Goal: Information Seeking & Learning: Learn about a topic

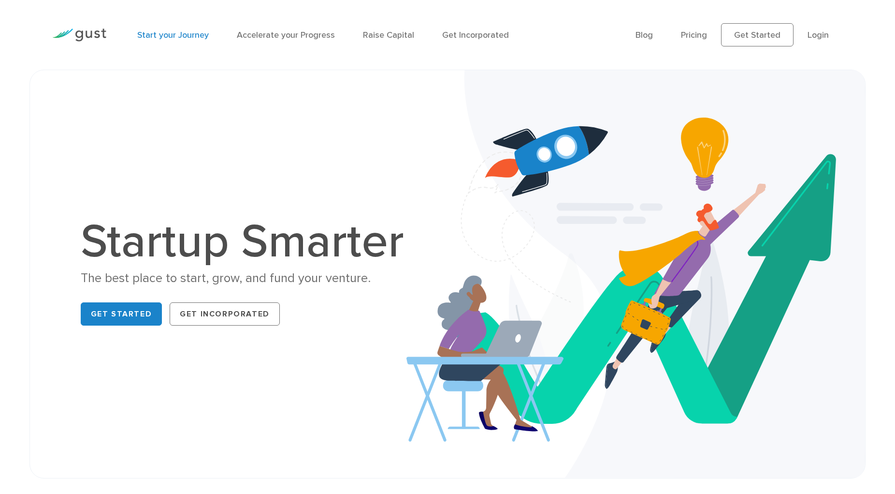
click at [187, 30] on link "Start your Journey" at bounding box center [173, 35] width 72 height 10
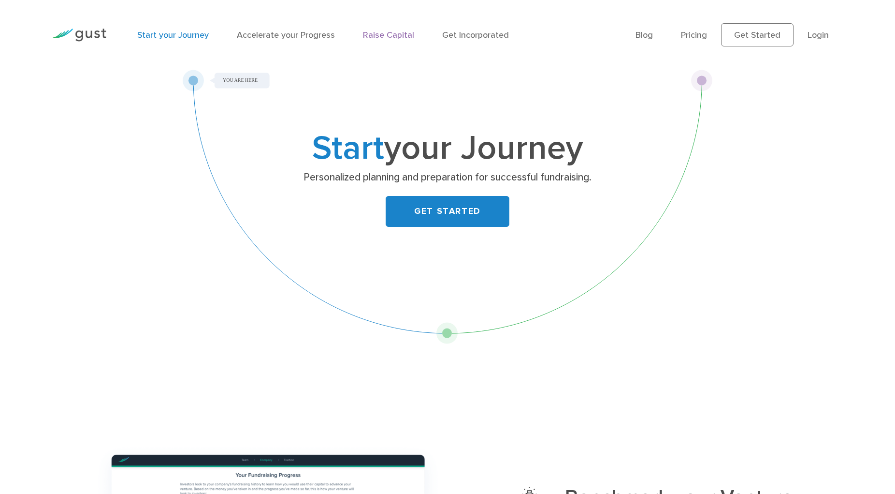
click at [395, 33] on link "Raise Capital" at bounding box center [388, 35] width 51 height 10
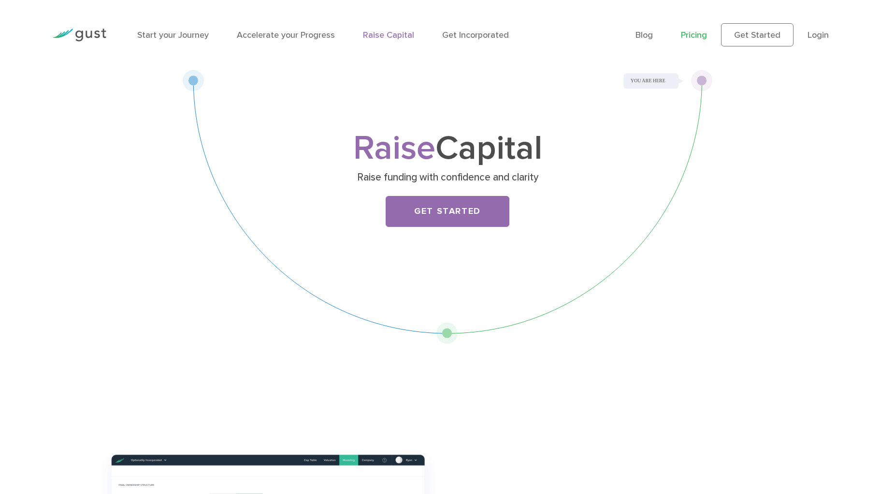
click at [696, 32] on link "Pricing" at bounding box center [694, 35] width 26 height 10
